Goal: Task Accomplishment & Management: Use online tool/utility

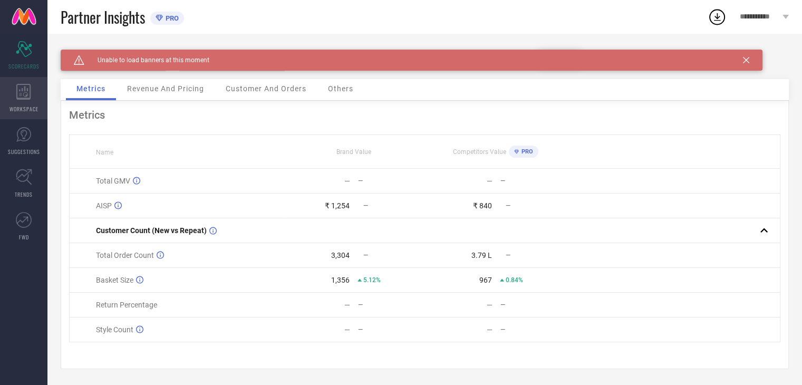
click at [28, 104] on div "WORKSPACE" at bounding box center [23, 98] width 47 height 42
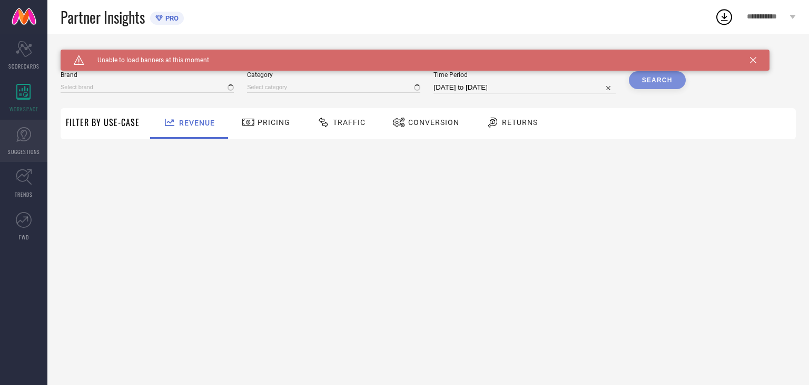
type input "SHAYE"
type input "All"
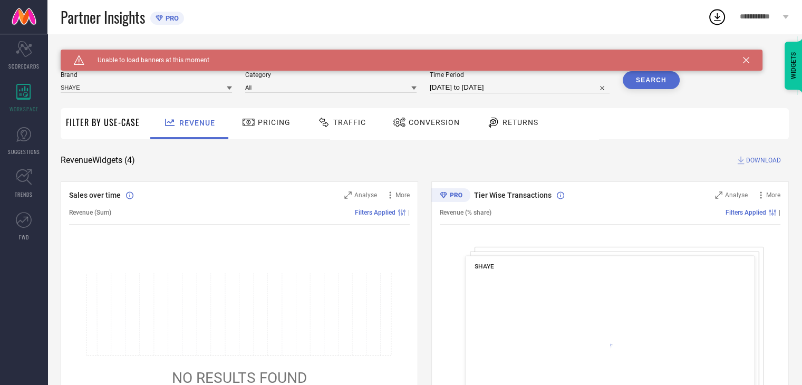
click at [405, 129] on div at bounding box center [401, 122] width 16 height 13
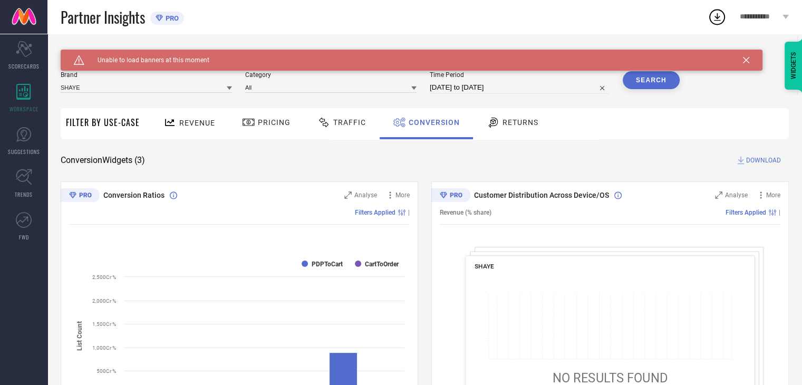
click at [746, 57] on icon at bounding box center [746, 60] width 6 height 6
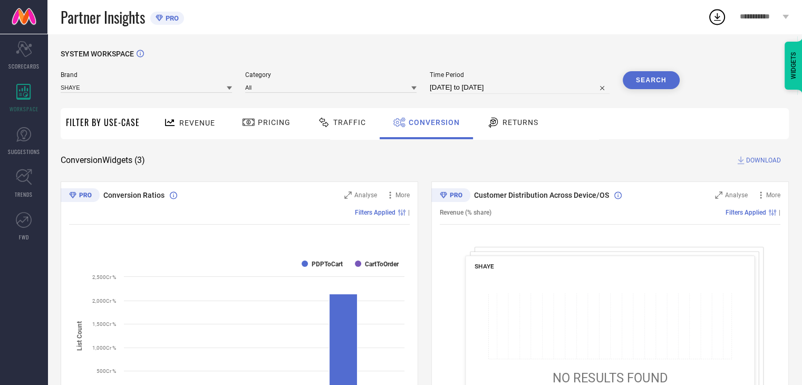
select select "8"
select select "2025"
select select "9"
select select "2025"
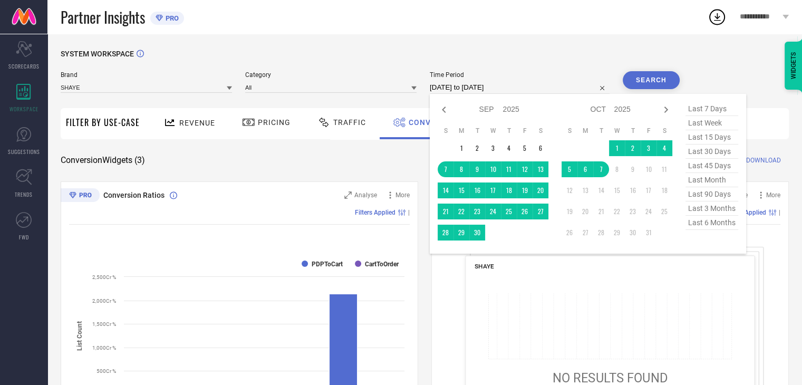
click at [546, 87] on input "[DATE] to [DATE]" at bounding box center [520, 87] width 180 height 13
click at [605, 175] on td "7" at bounding box center [601, 169] width 16 height 16
type input "[DATE] to [DATE]"
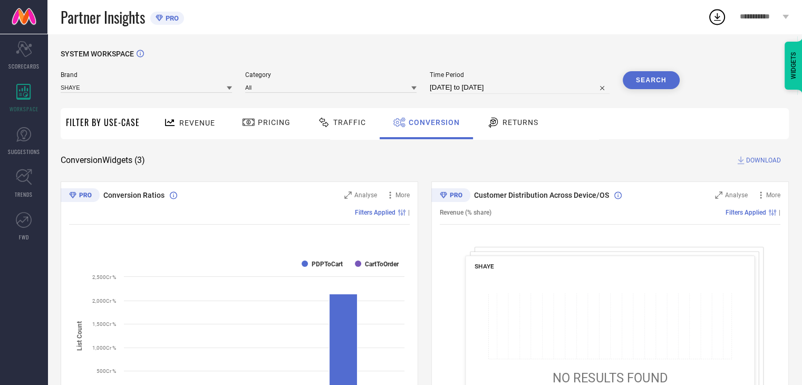
click at [632, 76] on button "Search" at bounding box center [650, 80] width 57 height 18
click at [752, 159] on span "DOWNLOAD" at bounding box center [763, 160] width 35 height 11
